Goal: Task Accomplishment & Management: Use online tool/utility

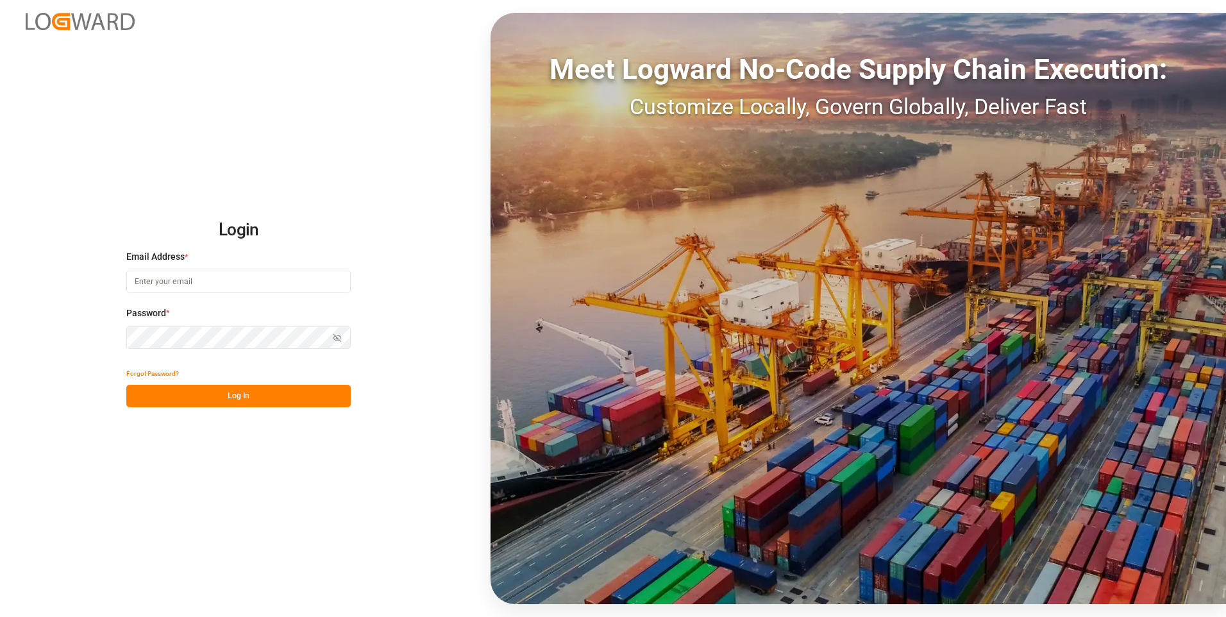
type input "[PERSON_NAME][EMAIL_ADDRESS][PERSON_NAME][DOMAIN_NAME]"
click at [331, 396] on button "Log In" at bounding box center [238, 396] width 224 height 22
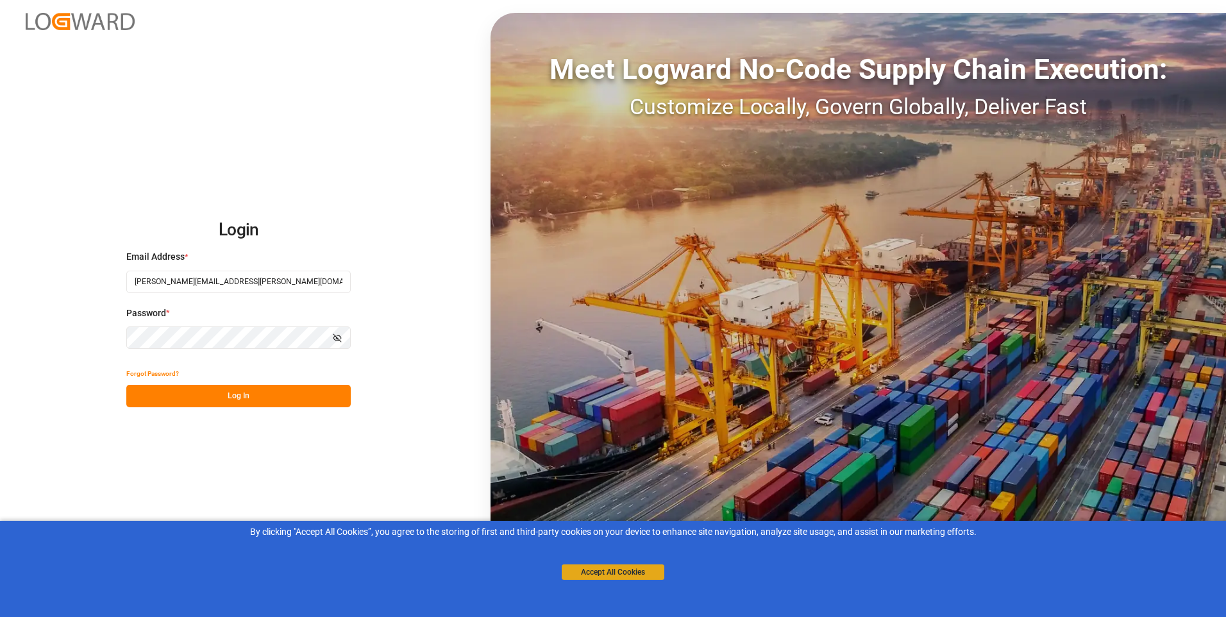
click at [596, 573] on button "Accept All Cookies" at bounding box center [613, 571] width 103 height 15
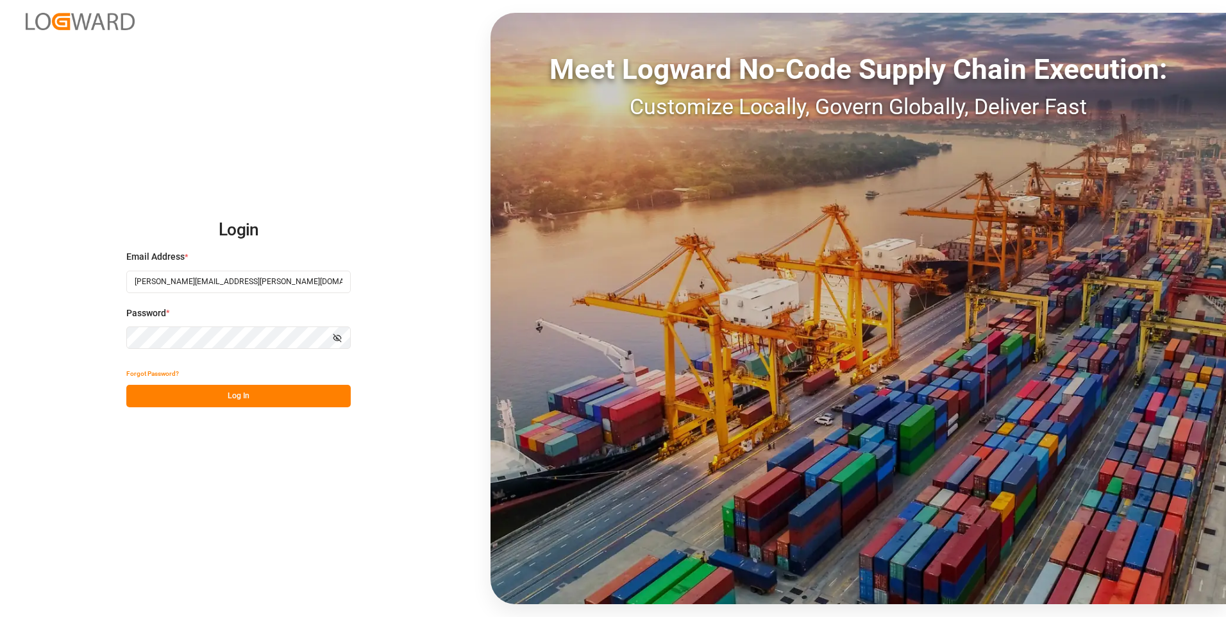
click at [269, 389] on button "Log In" at bounding box center [238, 396] width 224 height 22
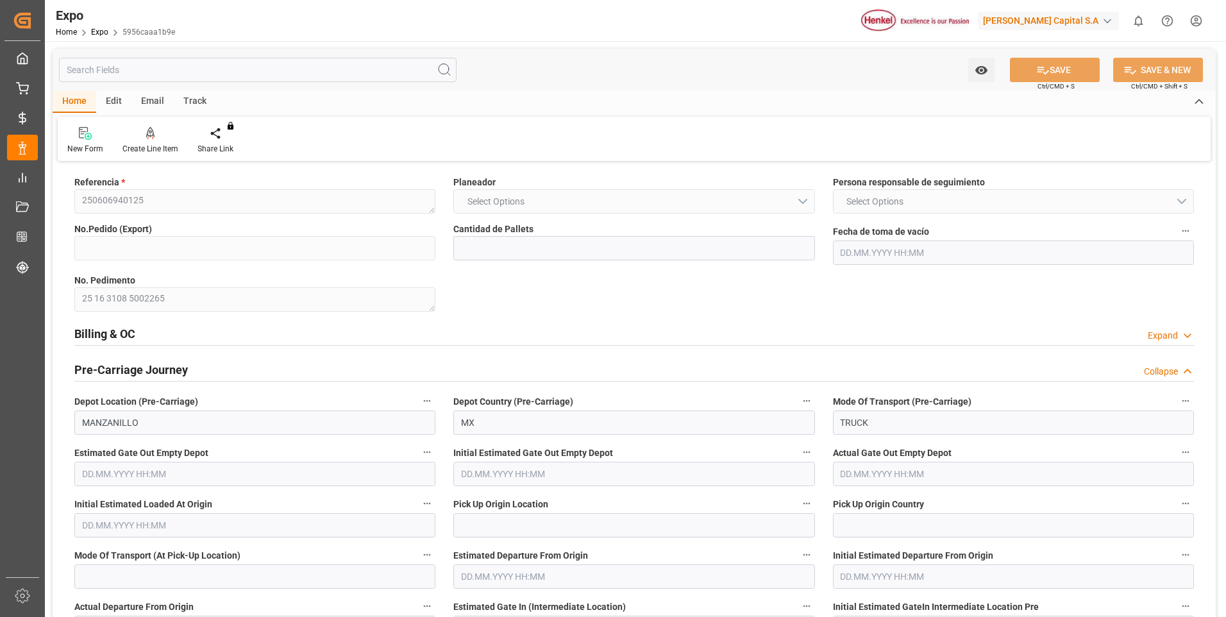
type input "24"
type input "9725158"
type input "[DATE] 10:40"
type input "[DATE] 12:37"
type input "[DATE] 10:30"
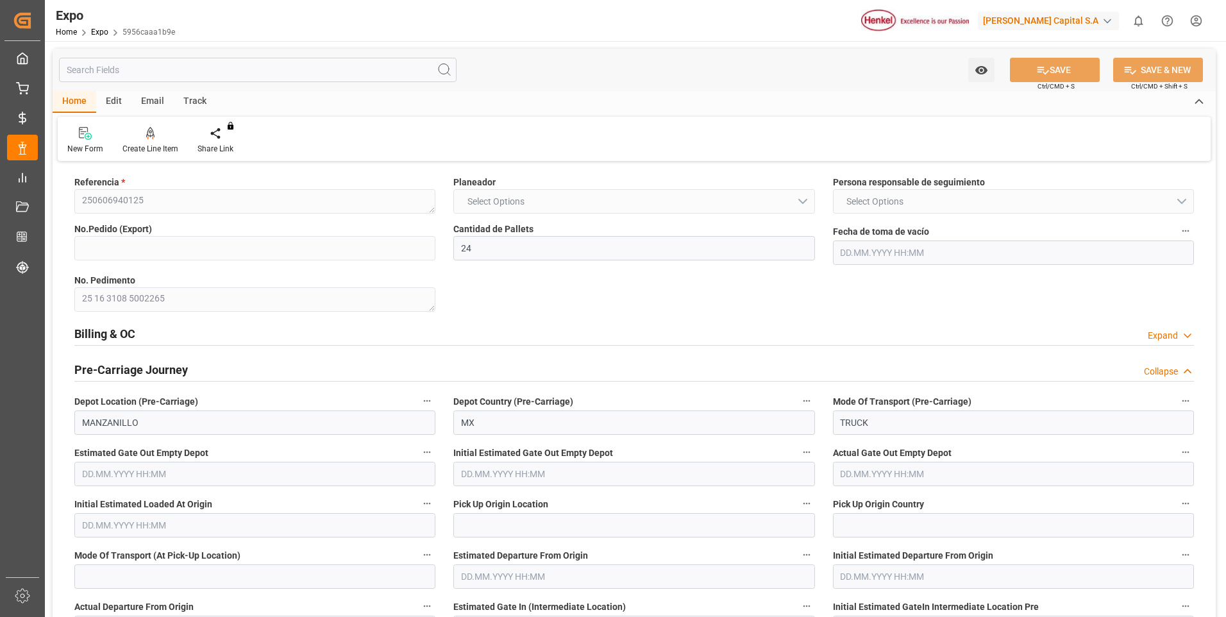
type input "[DATE] 16:12"
type input "[DATE] 09:22"
type input "[DATE] 13:00"
type input "[DATE] 19:09"
type input "[DATE] 18:00"
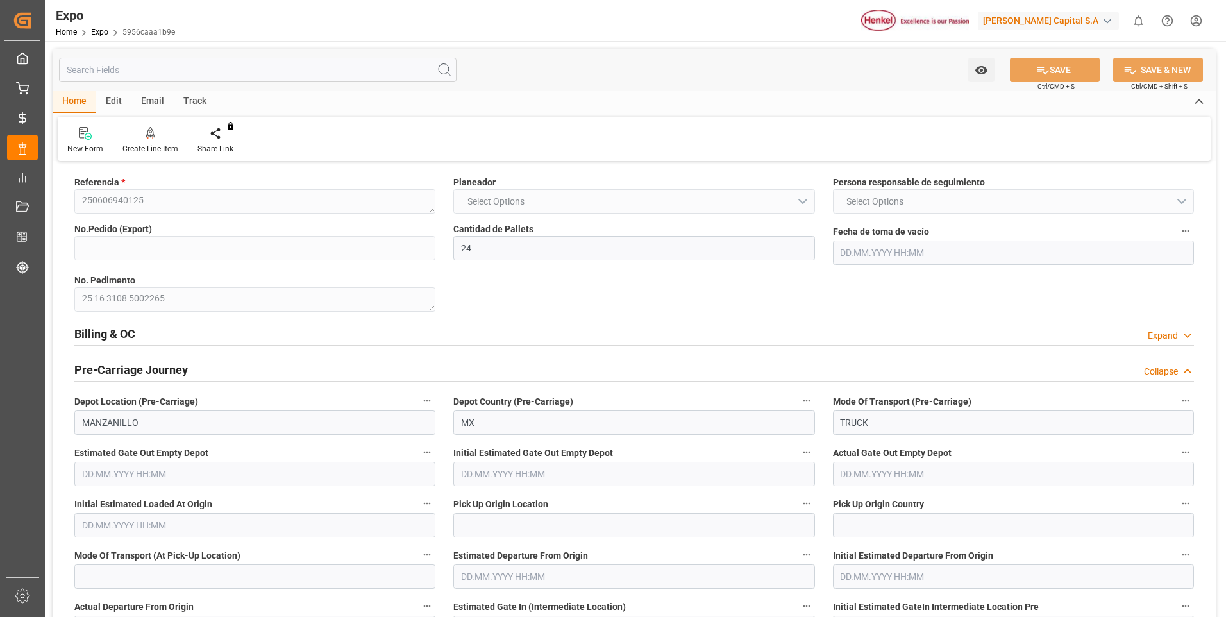
type input "[DATE] 23:24"
type input "[DATE] 03:41"
click at [1178, 336] on div "Expand" at bounding box center [1171, 335] width 46 height 13
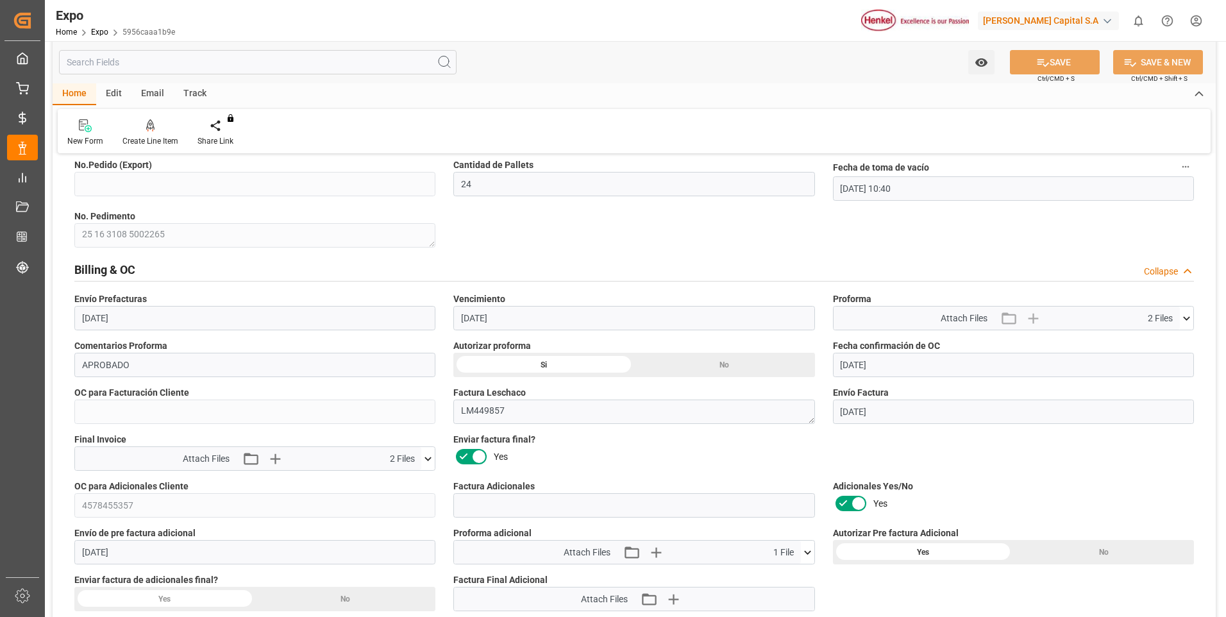
scroll to position [128, 0]
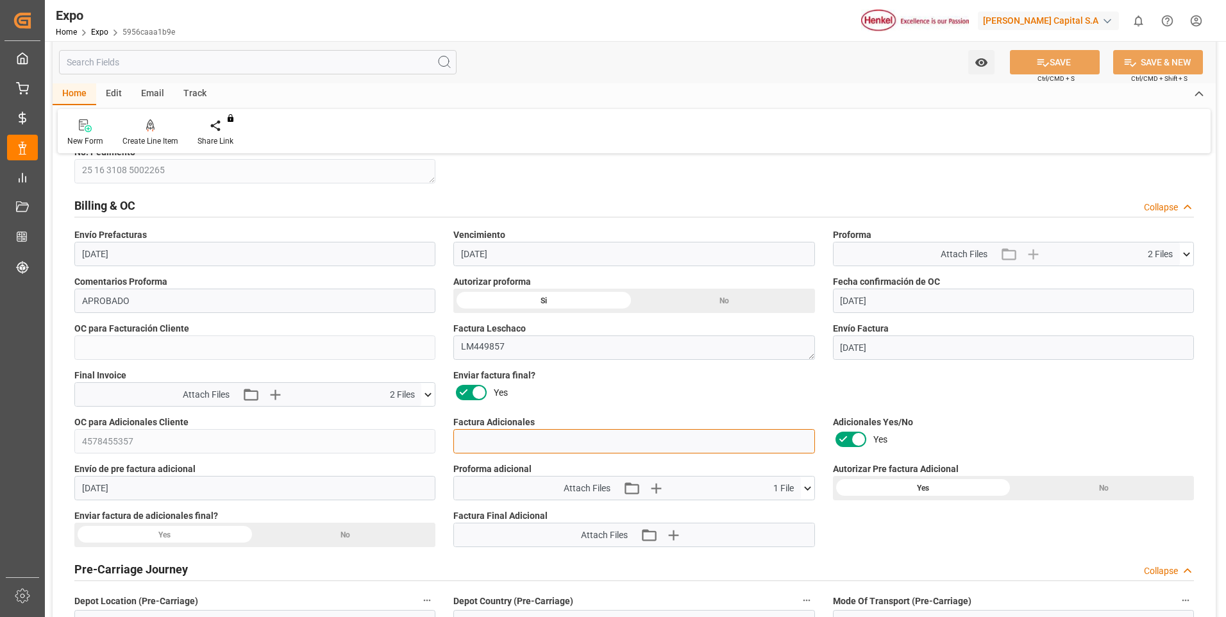
click at [508, 438] on input at bounding box center [633, 441] width 361 height 24
paste input "LM454150"
type input "LM454150"
click at [1045, 63] on icon at bounding box center [1044, 63] width 12 height 8
